Goal: Task Accomplishment & Management: Manage account settings

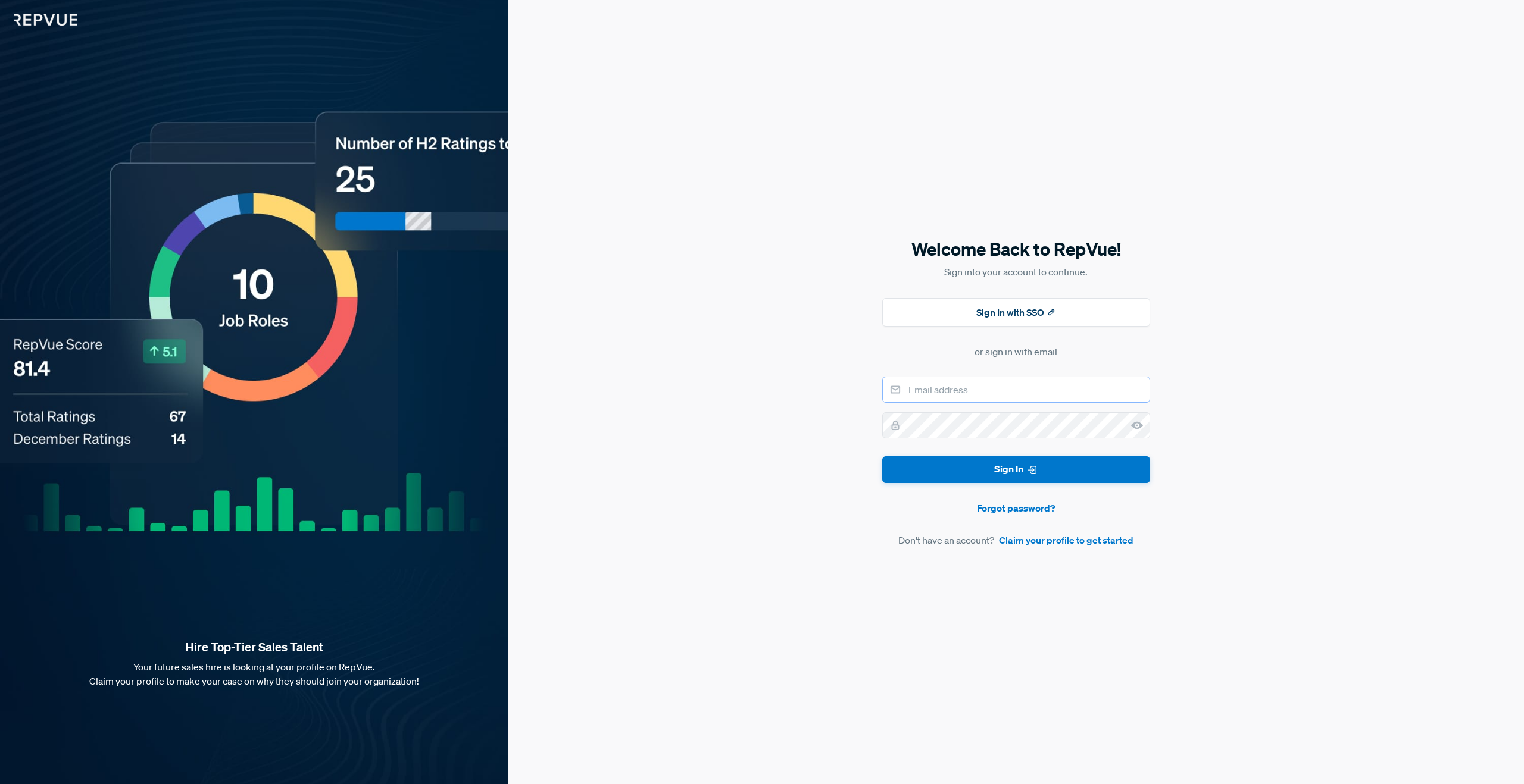
click at [930, 387] on input "email" at bounding box center [1016, 389] width 268 height 26
type input "[EMAIL_ADDRESS][DOMAIN_NAME]"
click at [882, 456] on button "Sign In" at bounding box center [1016, 469] width 268 height 27
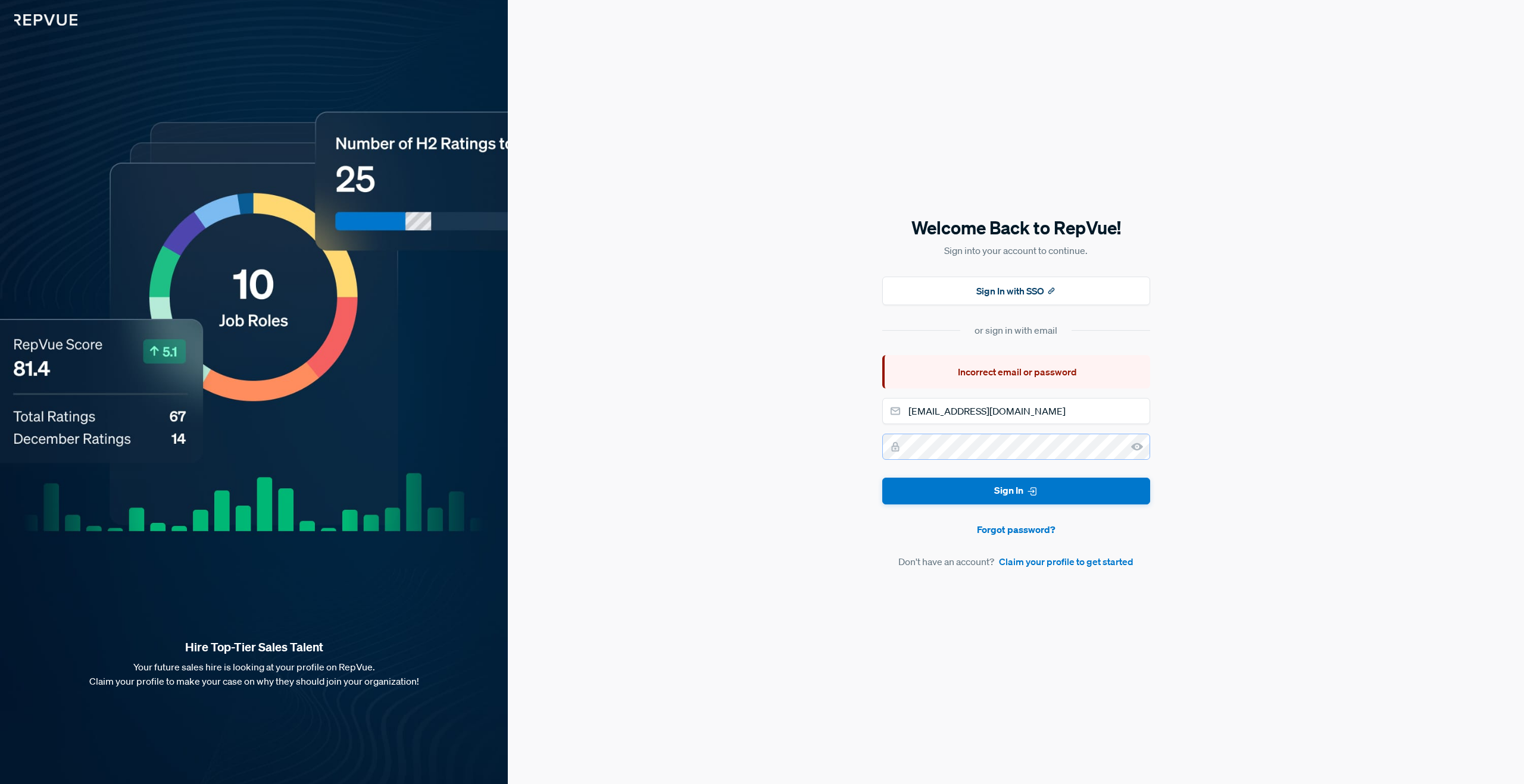
click at [882, 478] on button "Sign In" at bounding box center [1016, 491] width 268 height 27
click at [1003, 525] on link "Forgot password?" at bounding box center [1016, 529] width 268 height 14
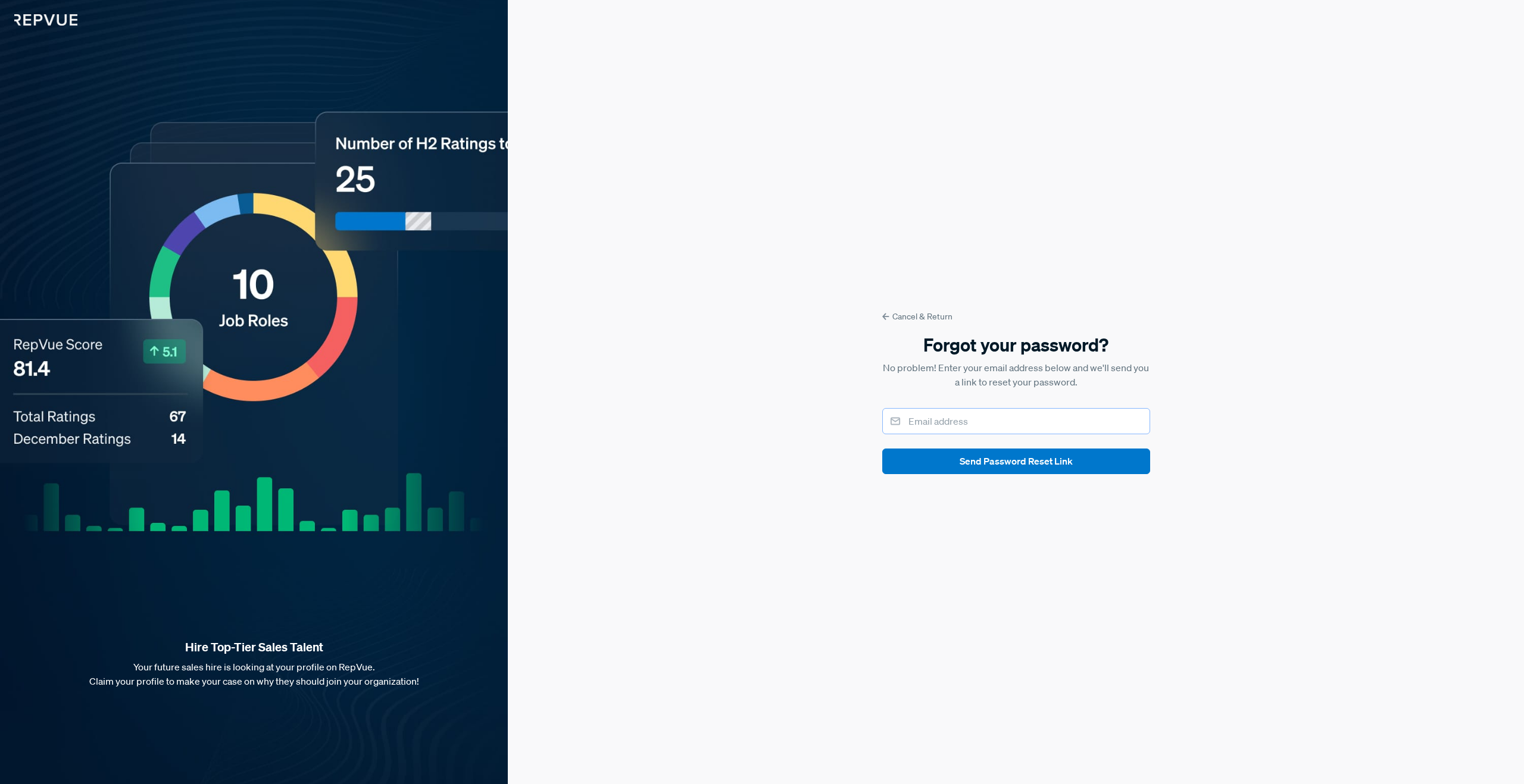
click at [935, 431] on input "email" at bounding box center [1016, 421] width 268 height 26
type input "[EMAIL_ADDRESS][DOMAIN_NAME]"
click at [958, 462] on button "Send Password Reset Link" at bounding box center [1016, 461] width 268 height 25
